Goal: Find specific page/section: Find specific page/section

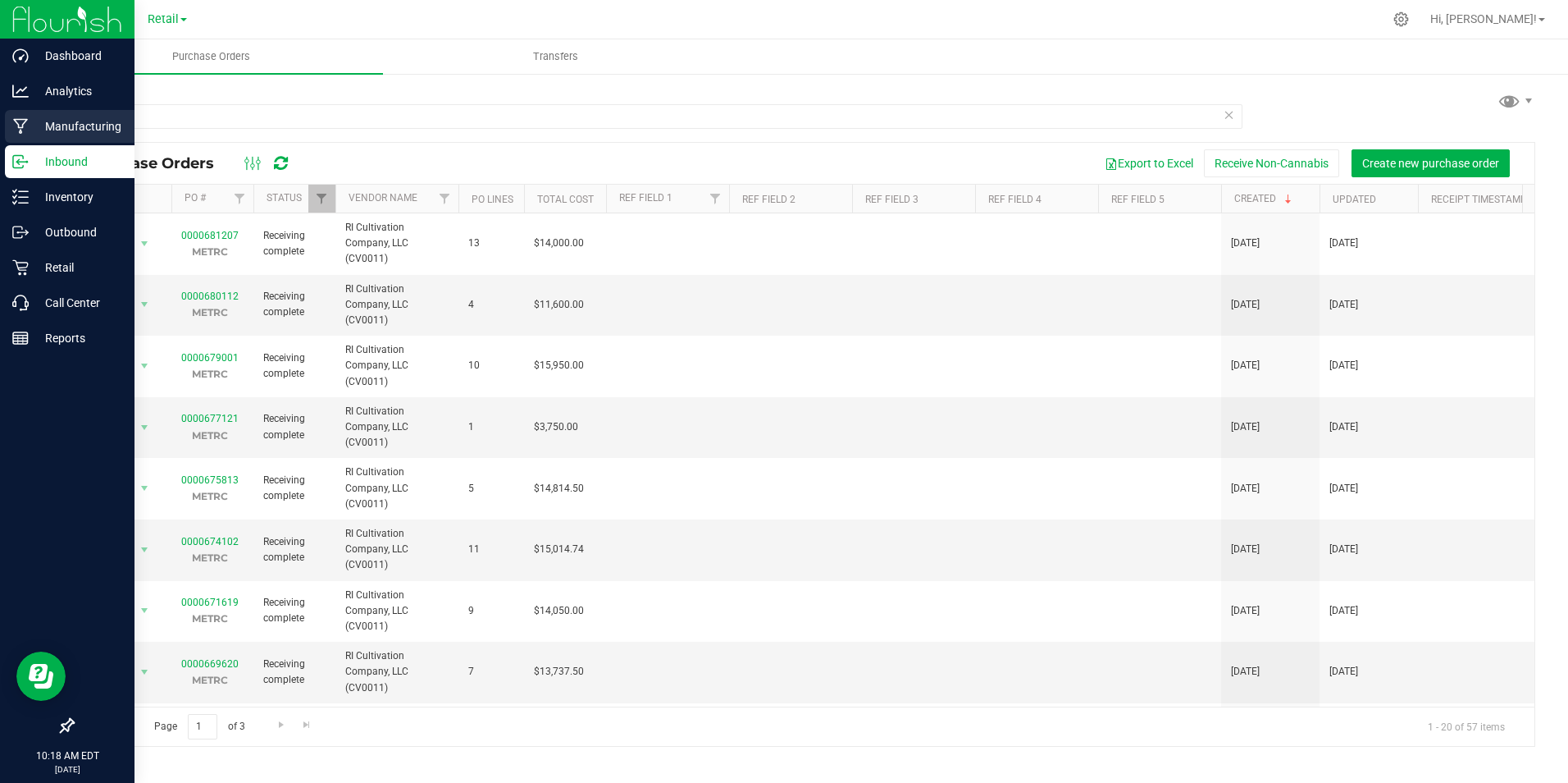
drag, startPoint x: 0, startPoint y: 0, endPoint x: 31, endPoint y: 115, distance: 119.1
click at [31, 115] on div "Dashboard Analytics Manufacturing Inbound Inventory Outbound Retail Call Center…" at bounding box center [784, 391] width 1568 height 783
click at [94, 207] on div "Inventory" at bounding box center [70, 196] width 130 height 32
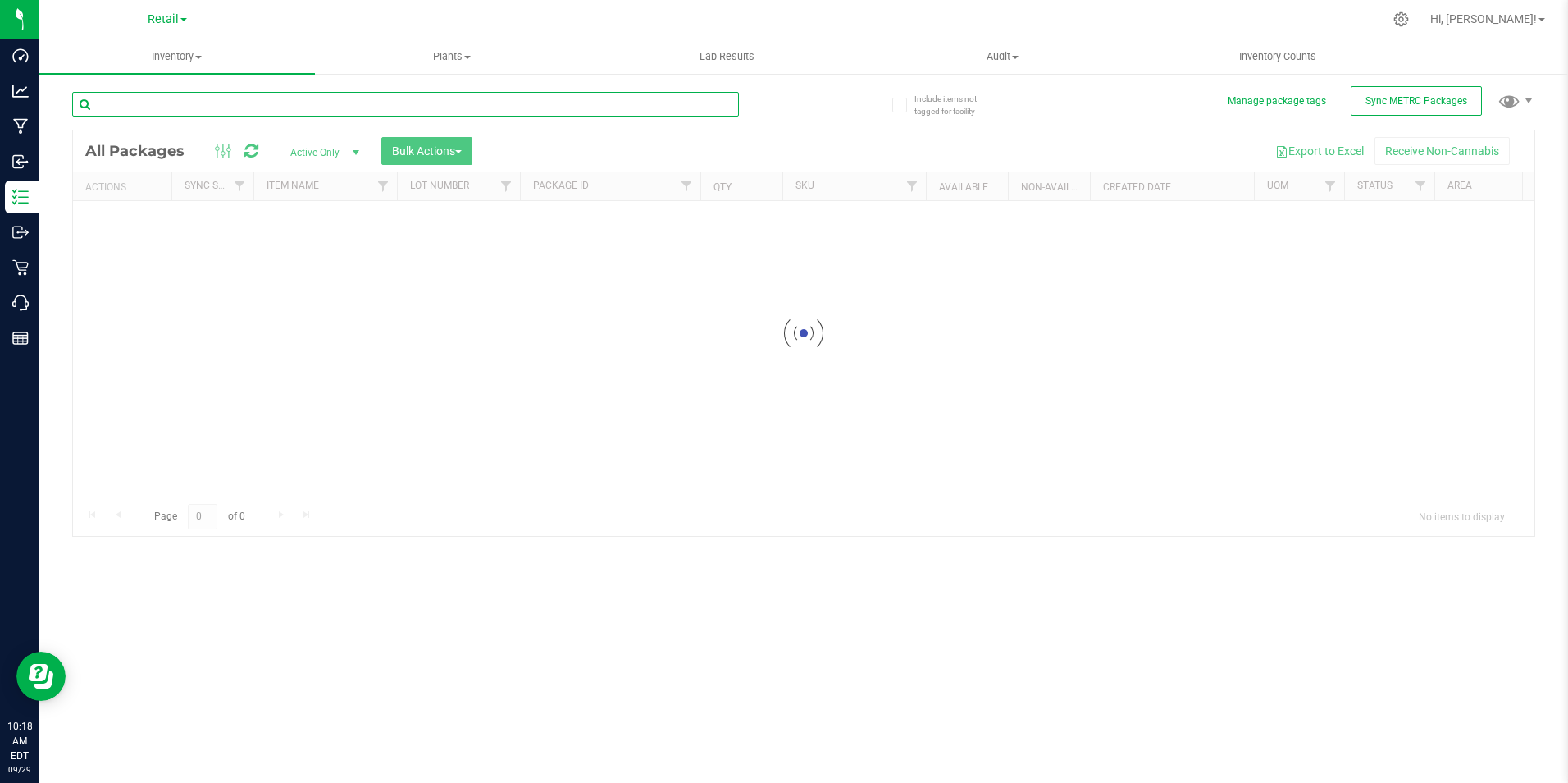
click at [154, 106] on input "text" at bounding box center [405, 104] width 667 height 25
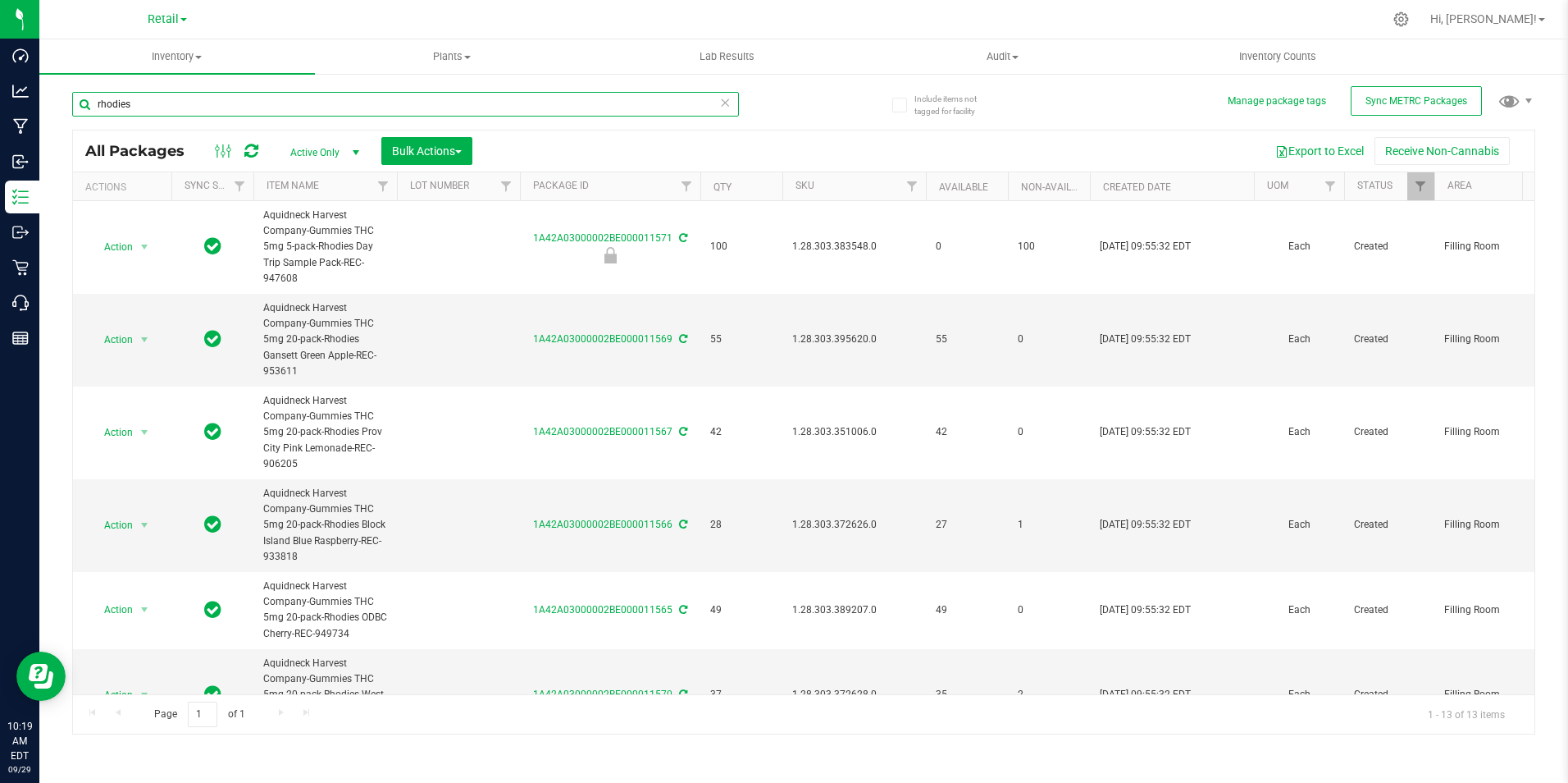
type input "rhodies"
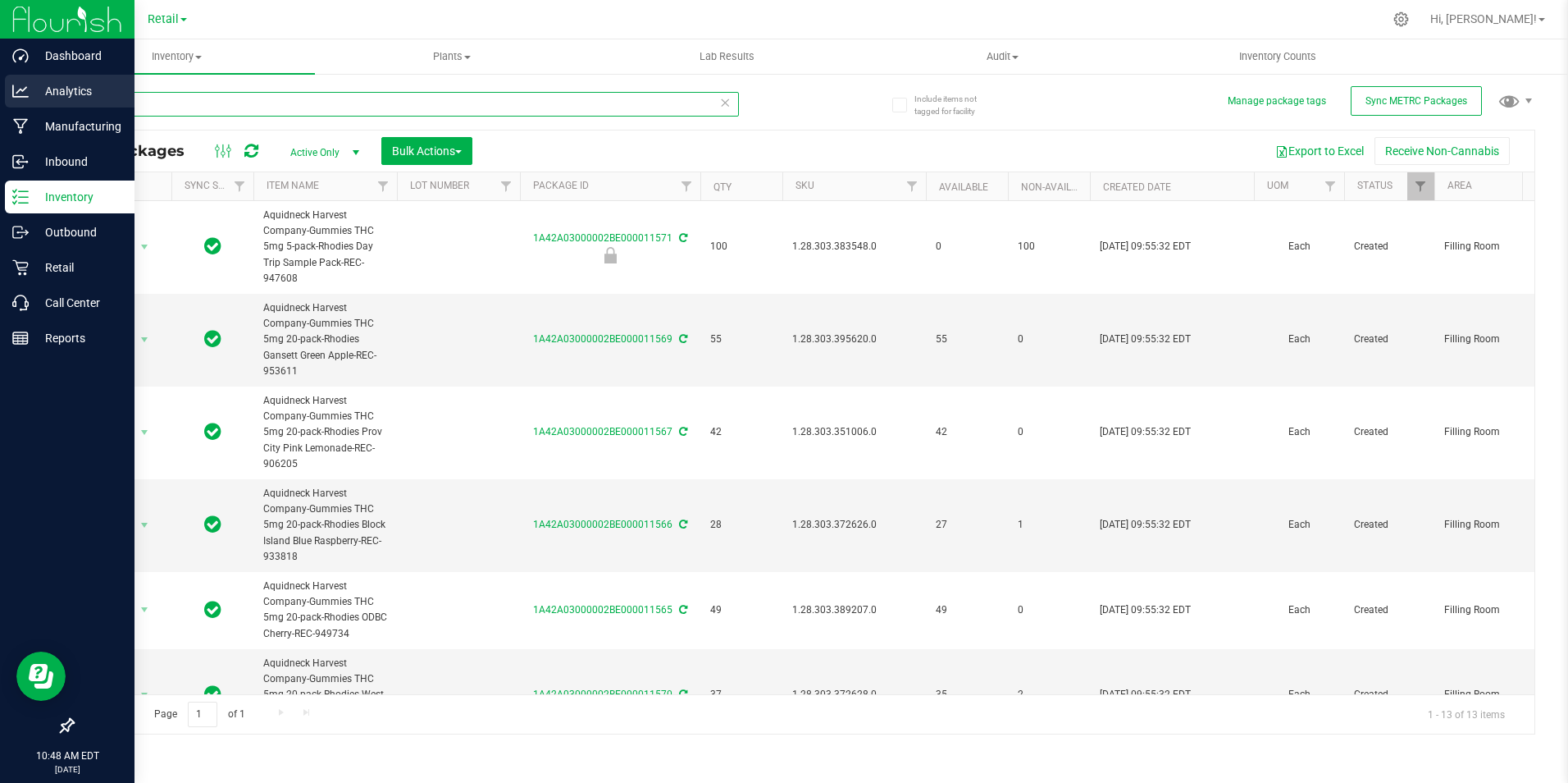
drag, startPoint x: 185, startPoint y: 112, endPoint x: 0, endPoint y: 107, distance: 185.1
click at [20, 109] on div "Dashboard Analytics Manufacturing Inbound Inventory Outbound Retail Call Center…" at bounding box center [784, 391] width 1568 height 783
